Goal: Check status: Check status

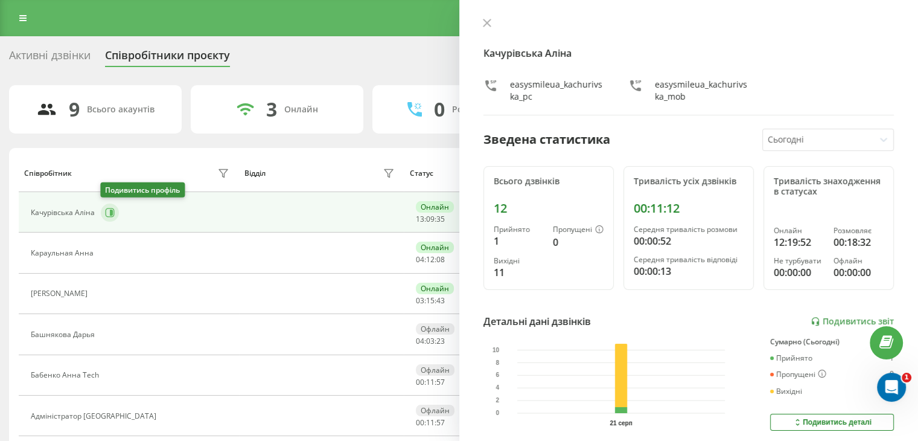
click at [106, 214] on icon at bounding box center [110, 213] width 10 height 10
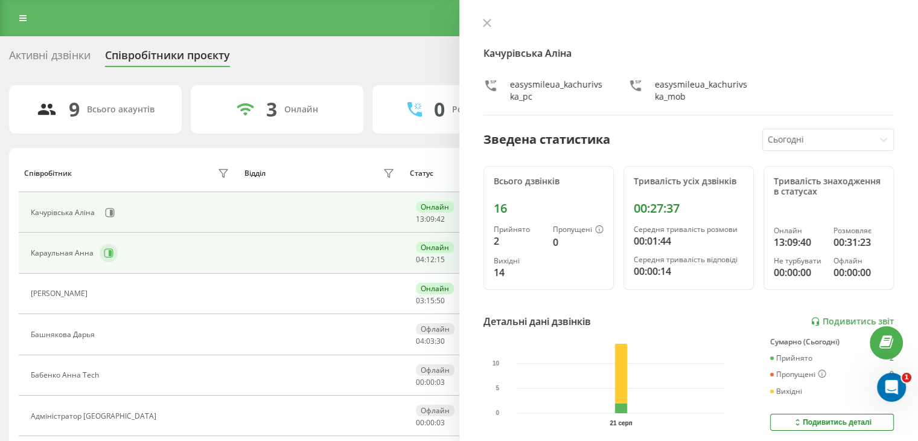
click at [110, 252] on icon at bounding box center [109, 253] width 10 height 10
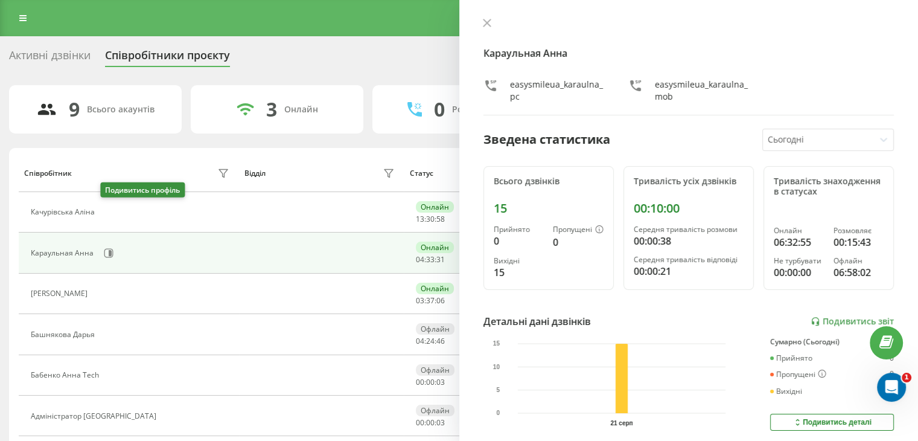
click at [106, 211] on icon at bounding box center [108, 213] width 10 height 10
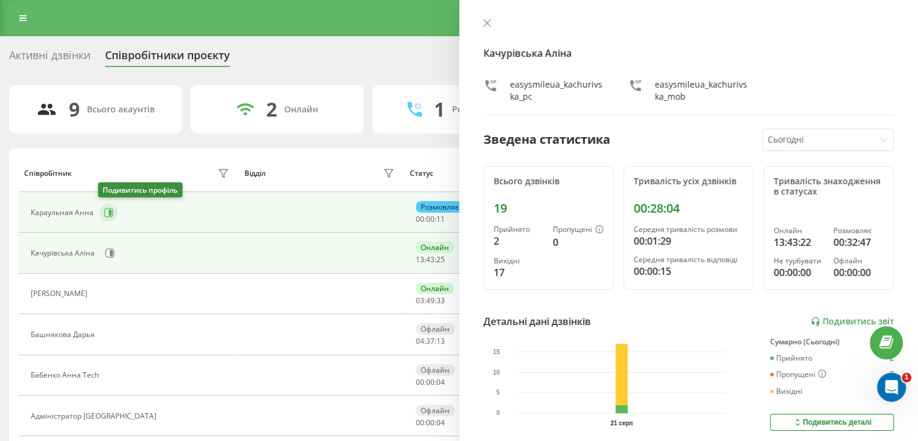
click at [104, 214] on icon at bounding box center [109, 213] width 10 height 10
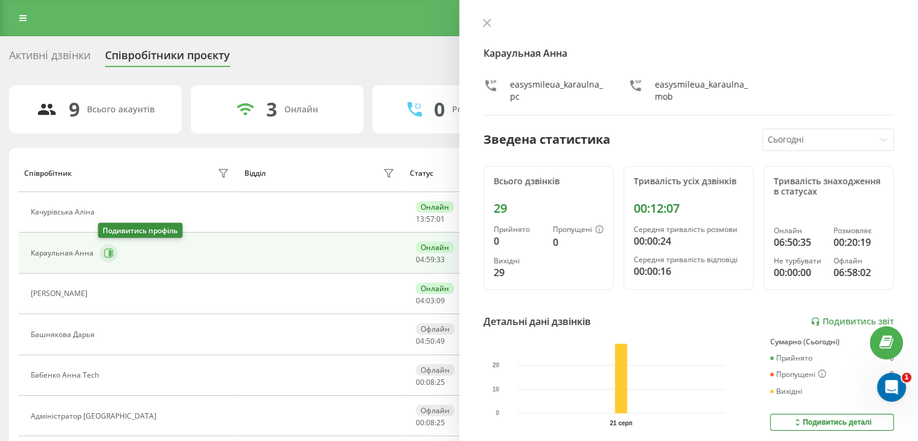
click at [109, 254] on icon at bounding box center [110, 253] width 3 height 6
